Goal: Information Seeking & Learning: Learn about a topic

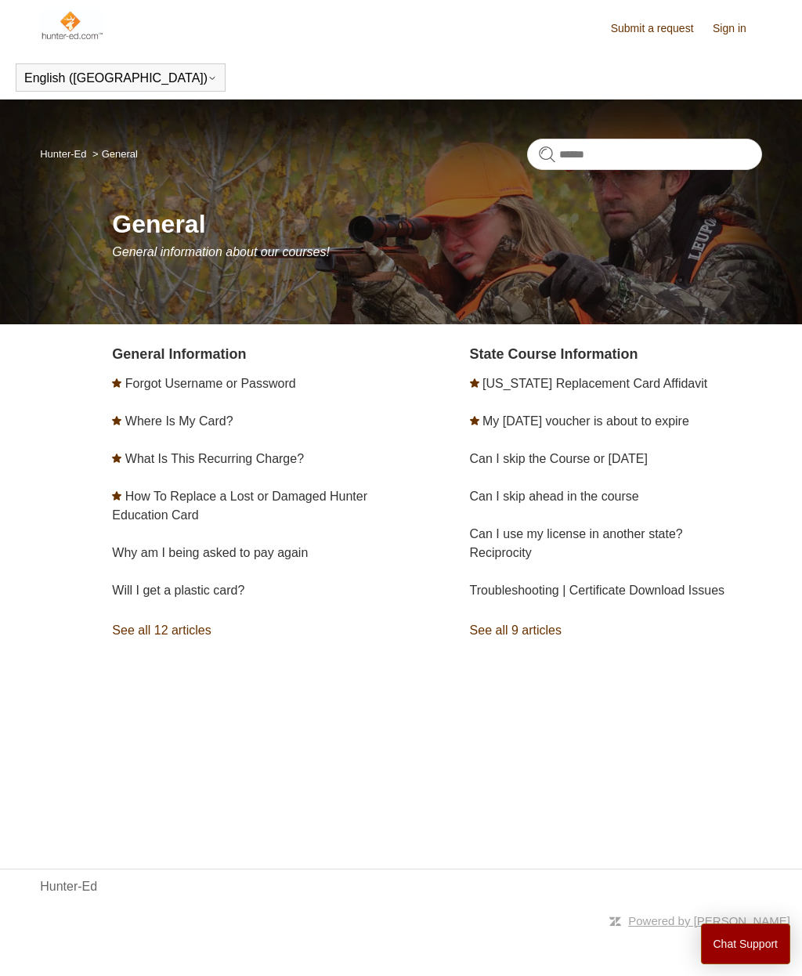
click at [728, 940] on button "Chat Support" at bounding box center [746, 943] width 90 height 41
click at [508, 624] on link "See all 9 articles" at bounding box center [616, 630] width 292 height 42
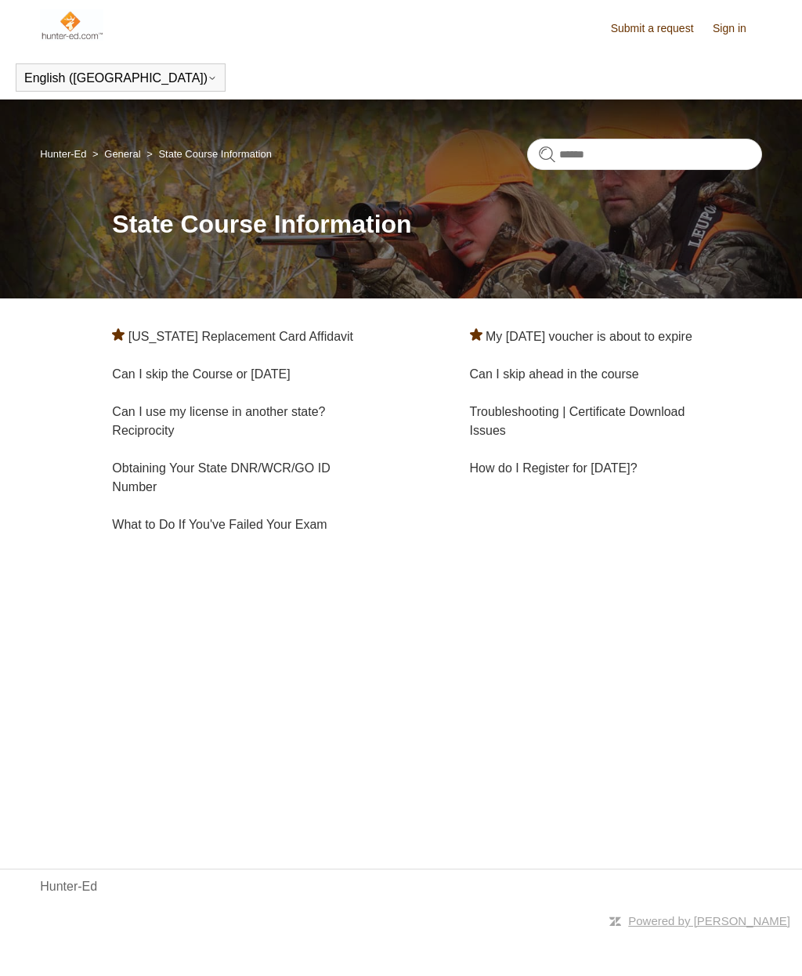
click at [406, 622] on main "Hunter-Ed General State Course Information State Course Information Pennsylvani…" at bounding box center [401, 460] width 802 height 722
click at [235, 417] on link "Can I use my license in another state? Reciprocity" at bounding box center [218, 421] width 213 height 32
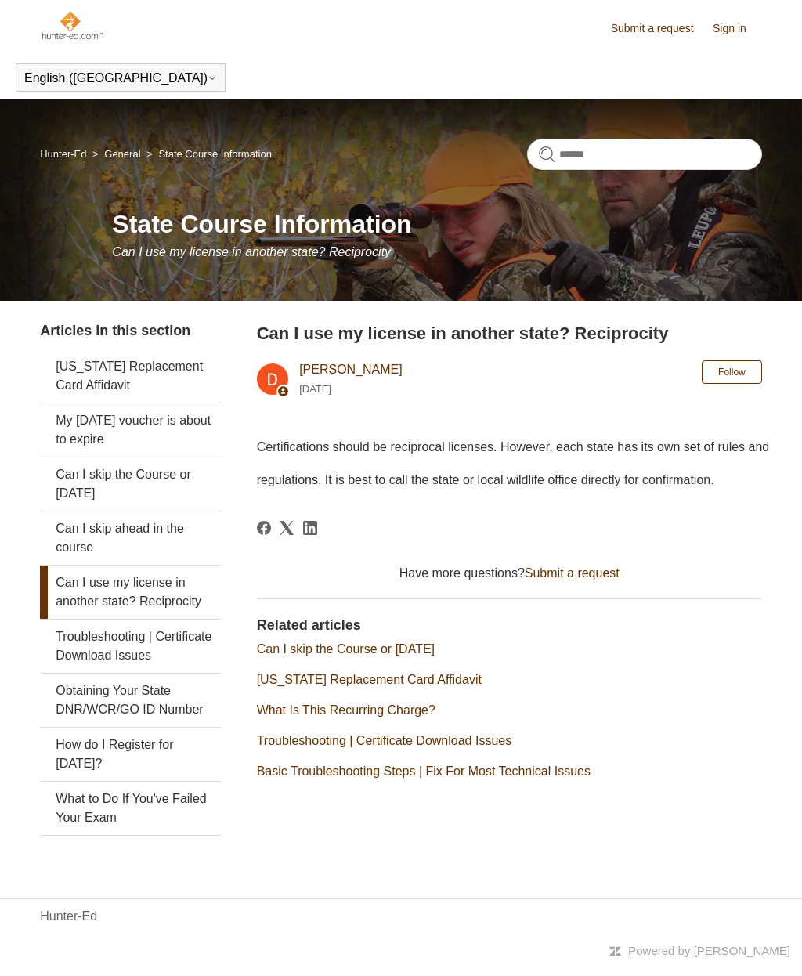
click at [112, 482] on link "Can I skip the Course or [DATE]" at bounding box center [130, 483] width 180 height 53
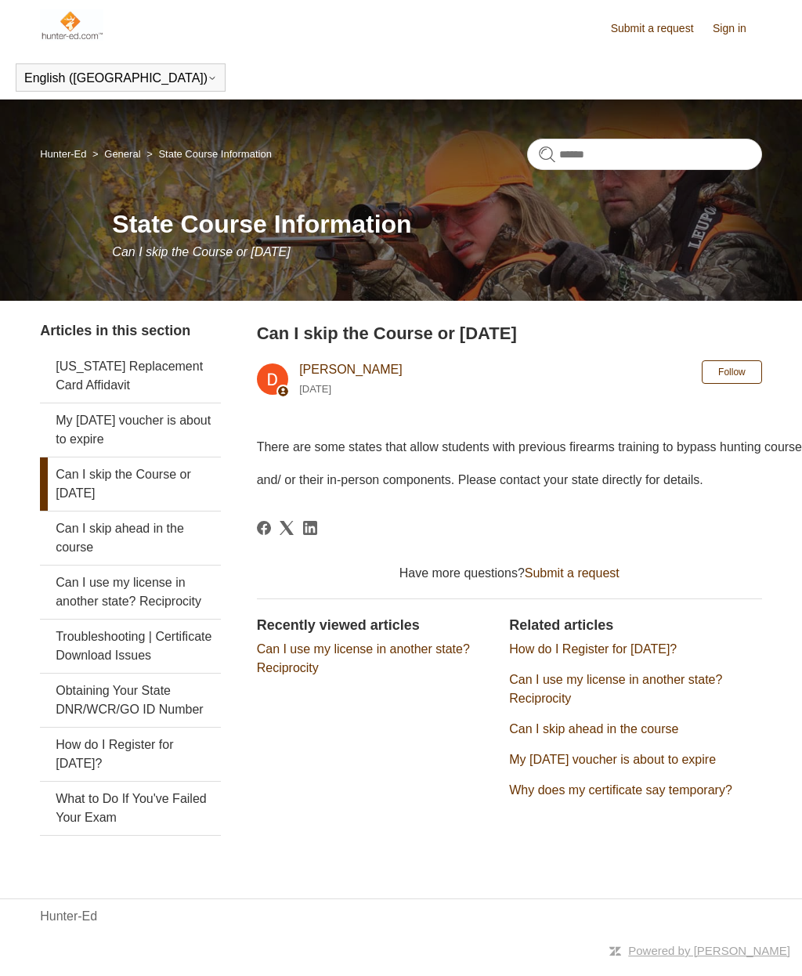
click at [124, 529] on link "Can I skip ahead in the course" at bounding box center [130, 537] width 180 height 53
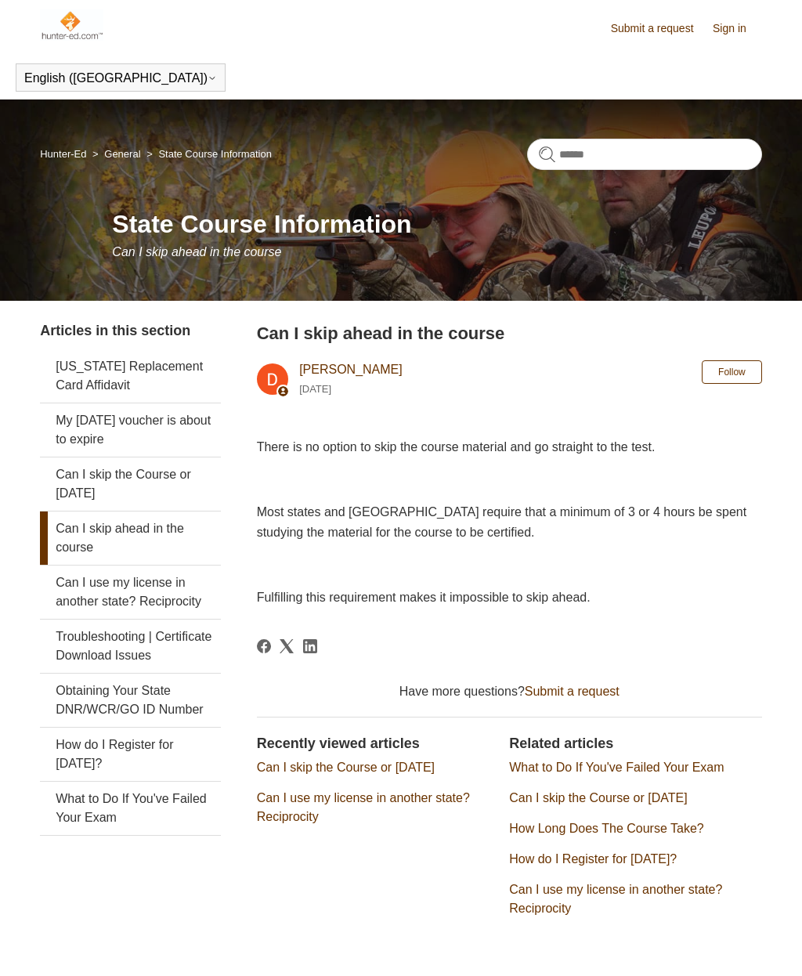
click at [149, 695] on link "Obtaining Your State DNR/WCR/GO ID Number" at bounding box center [130, 700] width 180 height 53
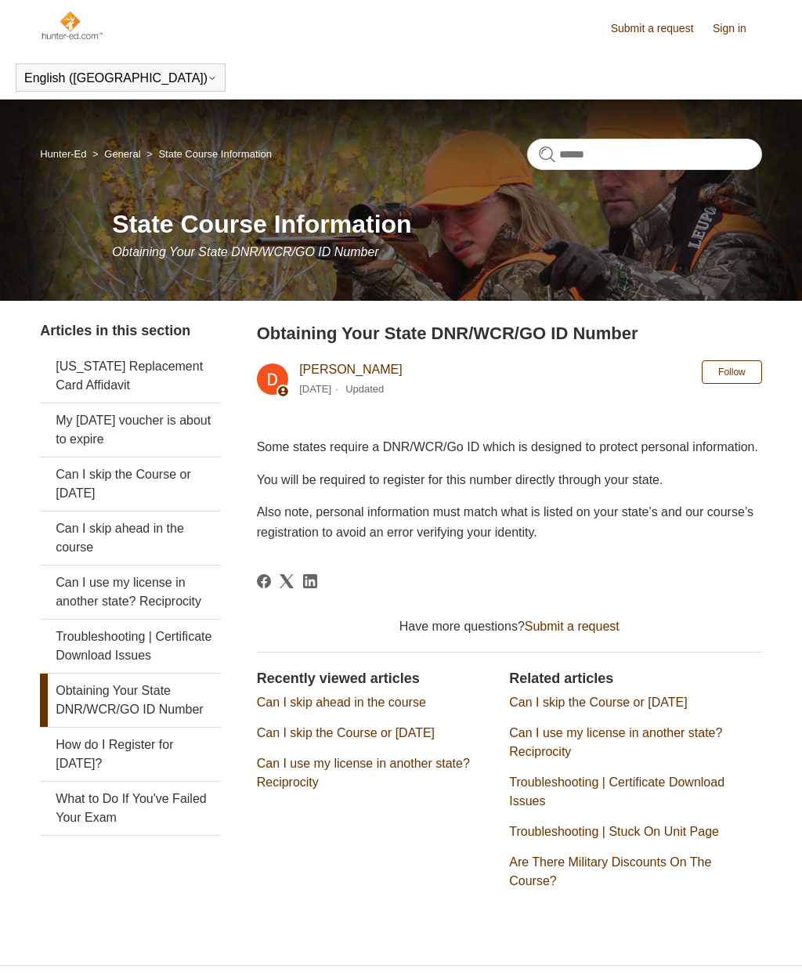
click at [134, 800] on link "What to Do If You've Failed Your Exam" at bounding box center [130, 808] width 180 height 53
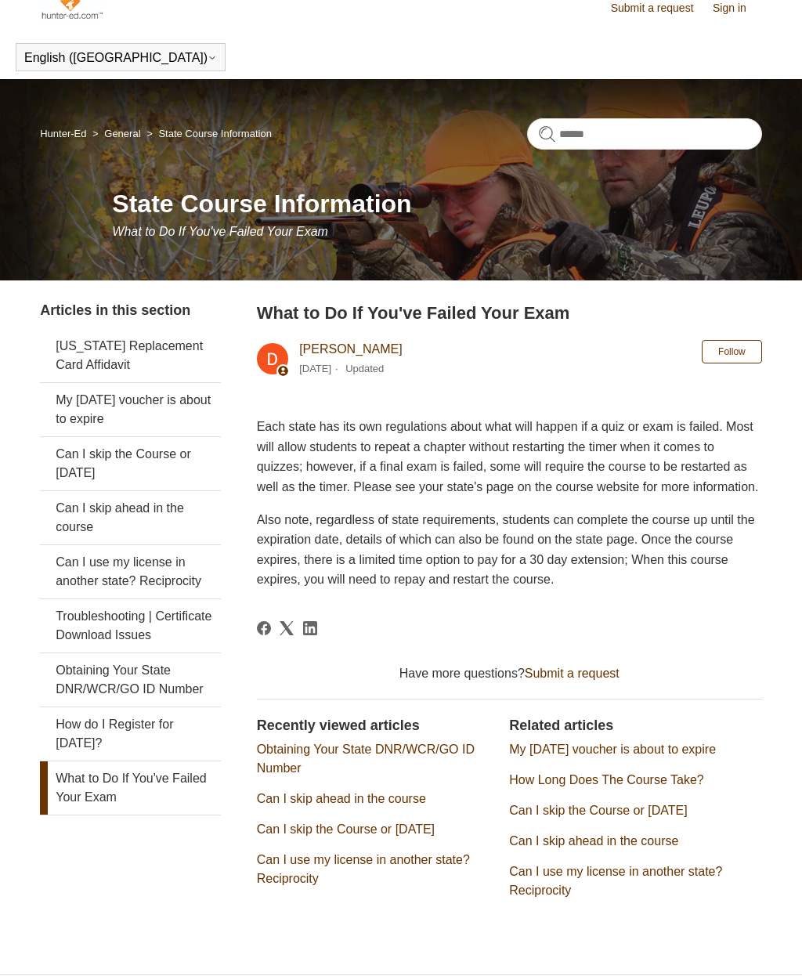
scroll to position [27, 0]
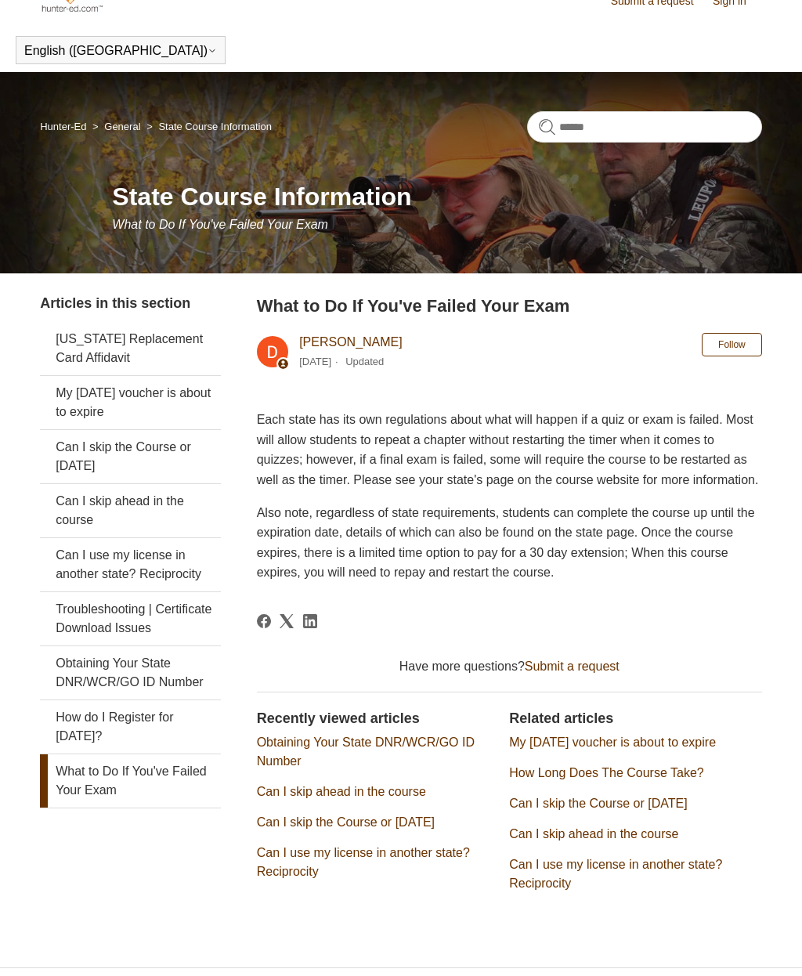
click at [153, 346] on link "[US_STATE] Replacement Card Affidavit" at bounding box center [130, 349] width 180 height 53
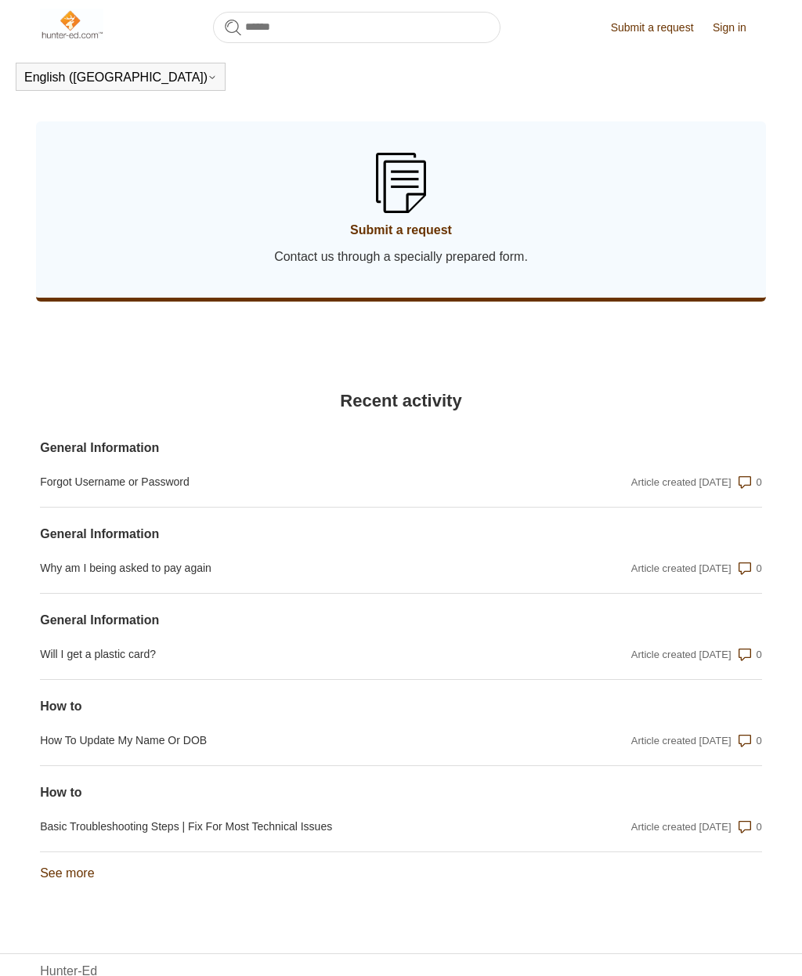
scroll to position [1096, 0]
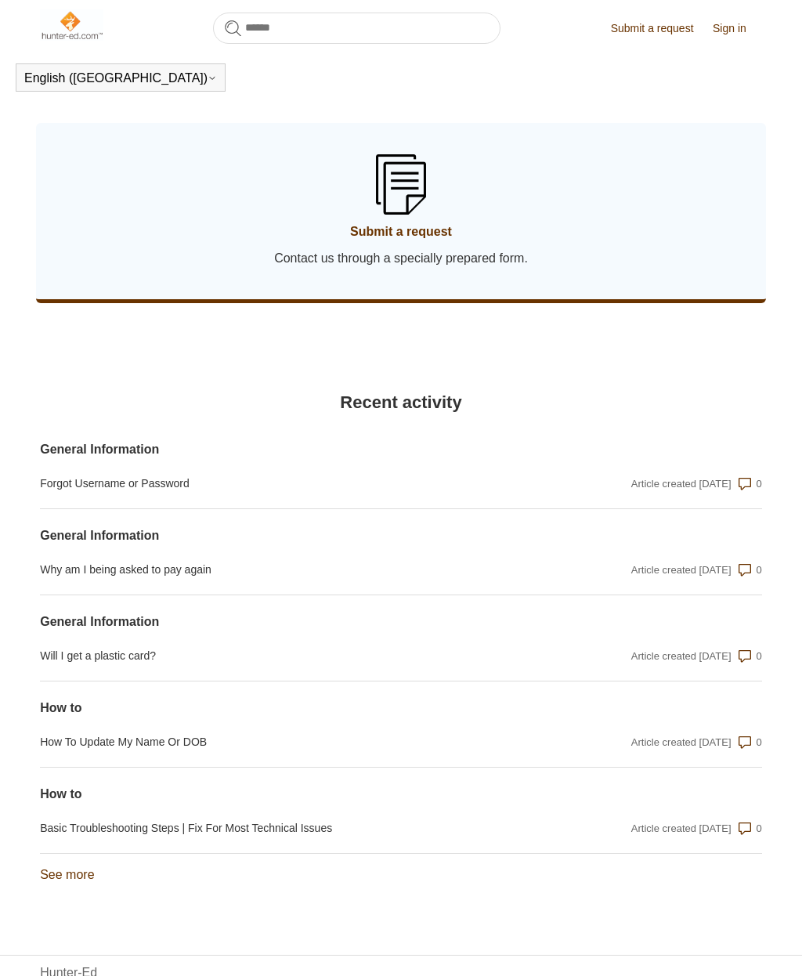
click at [121, 664] on link "Will I get a plastic card?" at bounding box center [292, 656] width 505 height 16
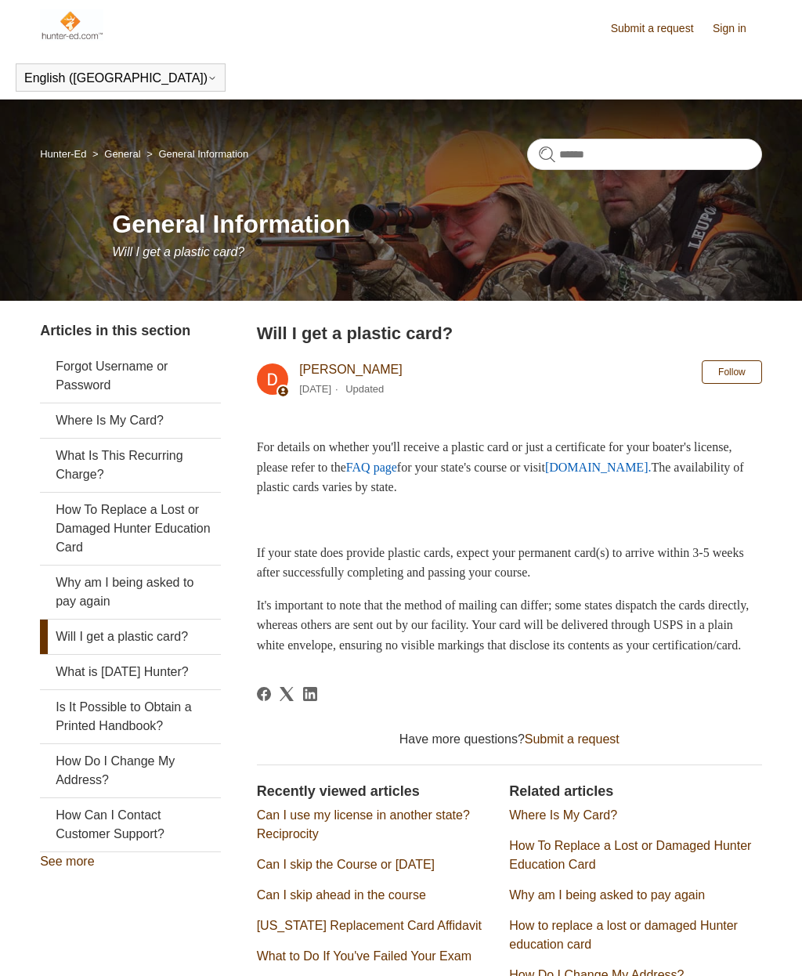
click at [338, 839] on link "Can I use my license in another state? Reciprocity" at bounding box center [363, 824] width 213 height 32
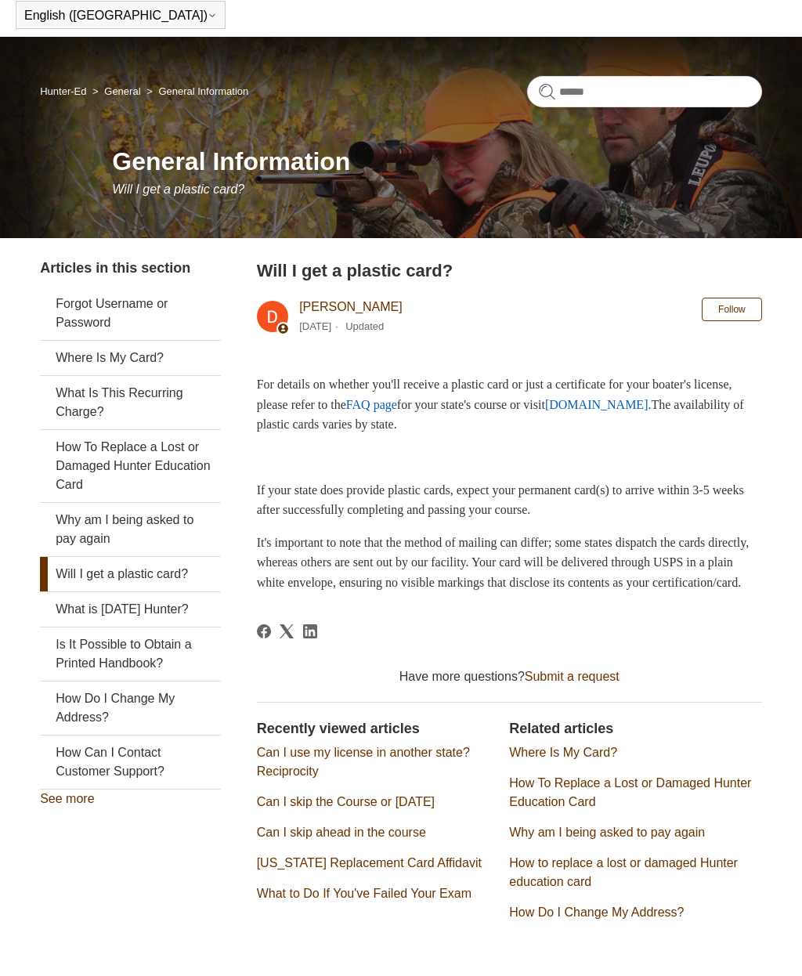
click at [121, 529] on link "Why am I being asked to pay again" at bounding box center [130, 529] width 180 height 53
